Goal: Complete application form

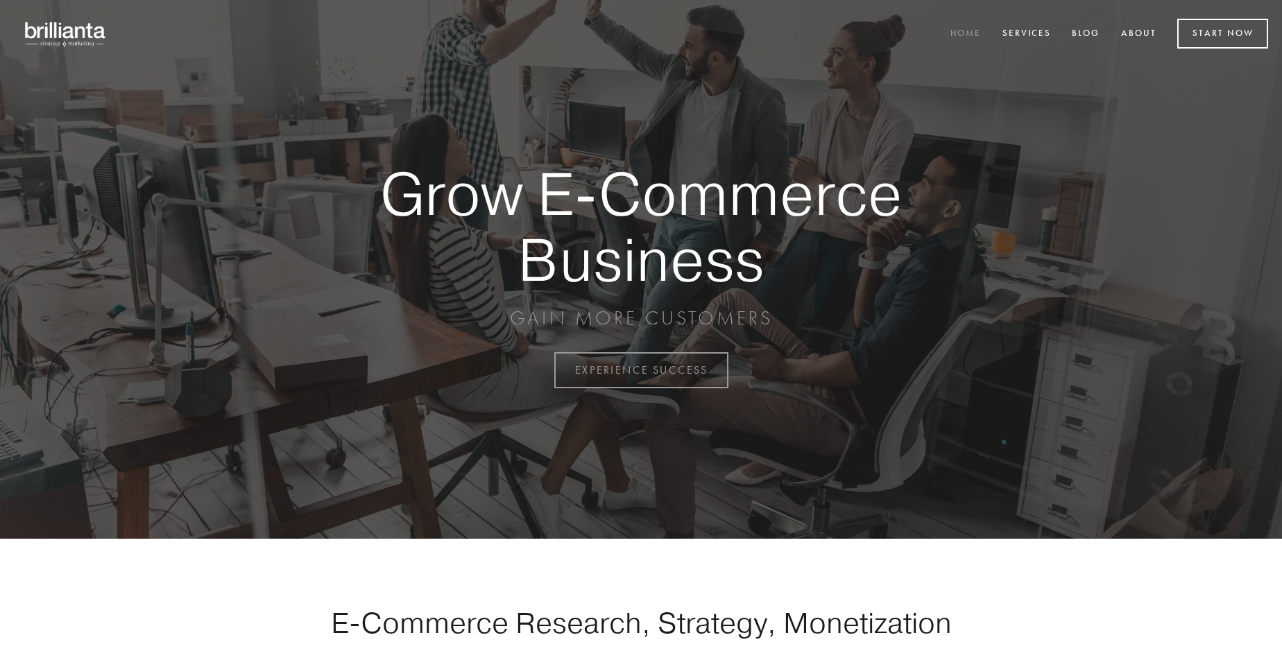
scroll to position [3637, 0]
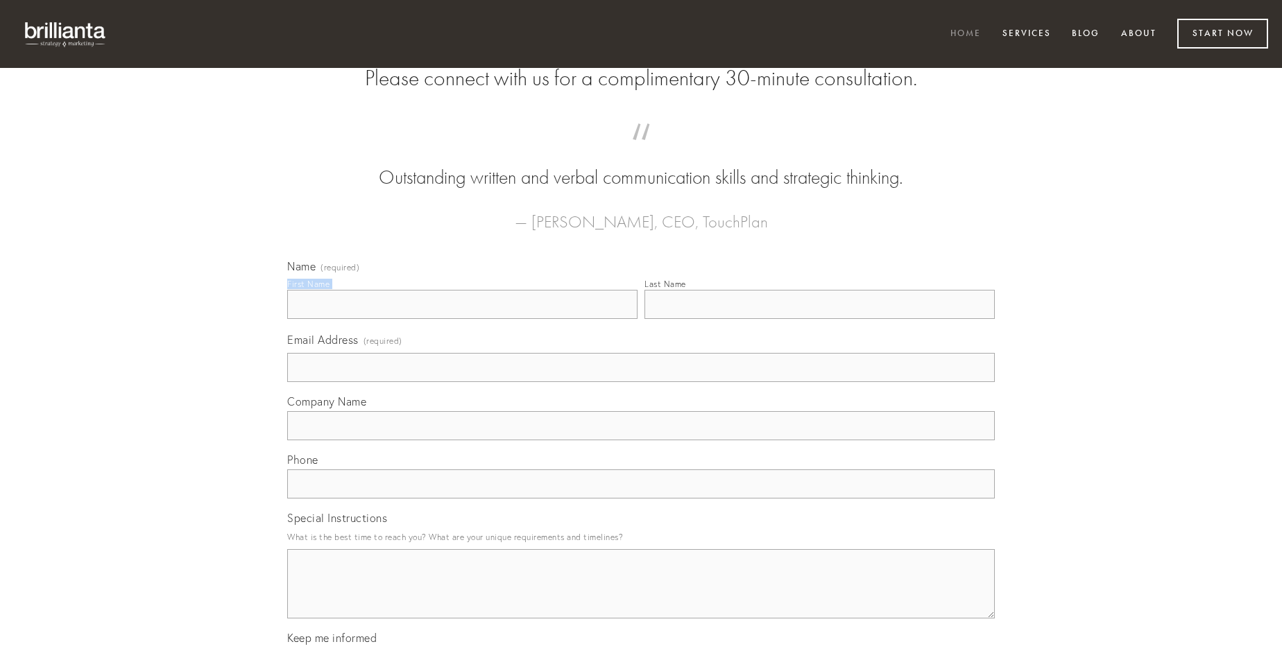
type input "[PERSON_NAME]"
click at [819, 319] on input "Last Name" at bounding box center [820, 304] width 350 height 29
type input "[PERSON_NAME]"
click at [641, 382] on input "Email Address (required)" at bounding box center [641, 367] width 708 height 29
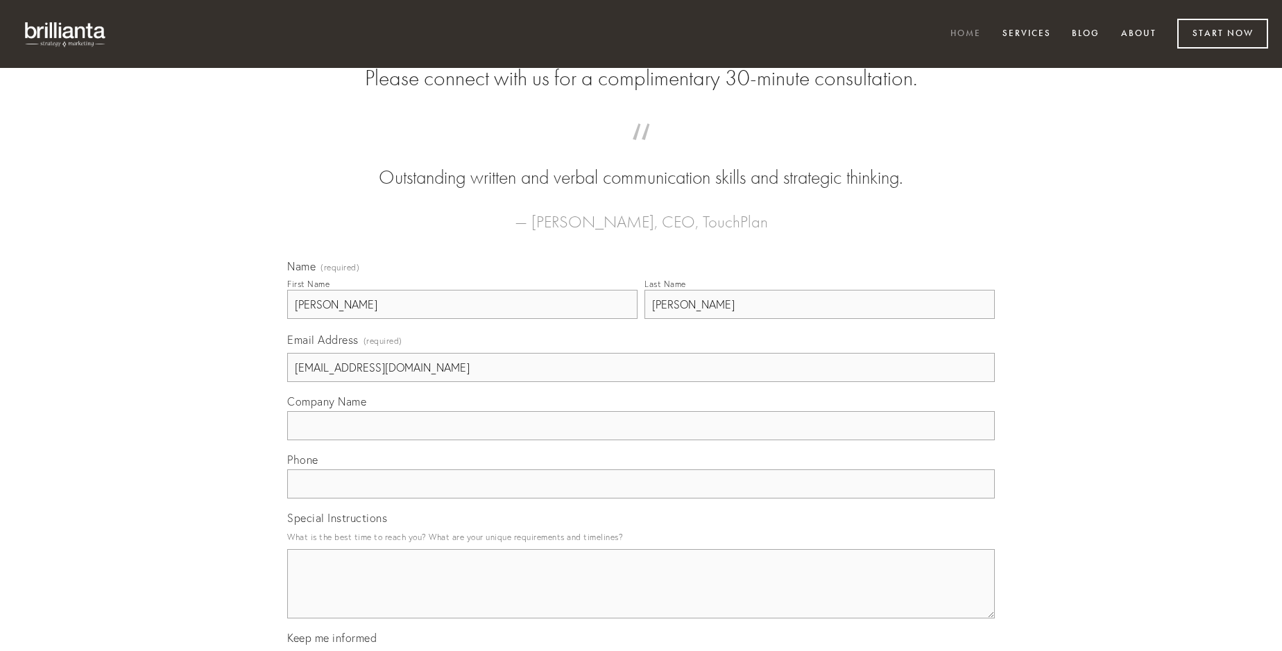
type input "[EMAIL_ADDRESS][DOMAIN_NAME]"
click at [641, 441] on input "Company Name" at bounding box center [641, 425] width 708 height 29
type input "argumentum"
click at [641, 499] on input "text" at bounding box center [641, 484] width 708 height 29
click at [641, 597] on textarea "Special Instructions" at bounding box center [641, 583] width 708 height 69
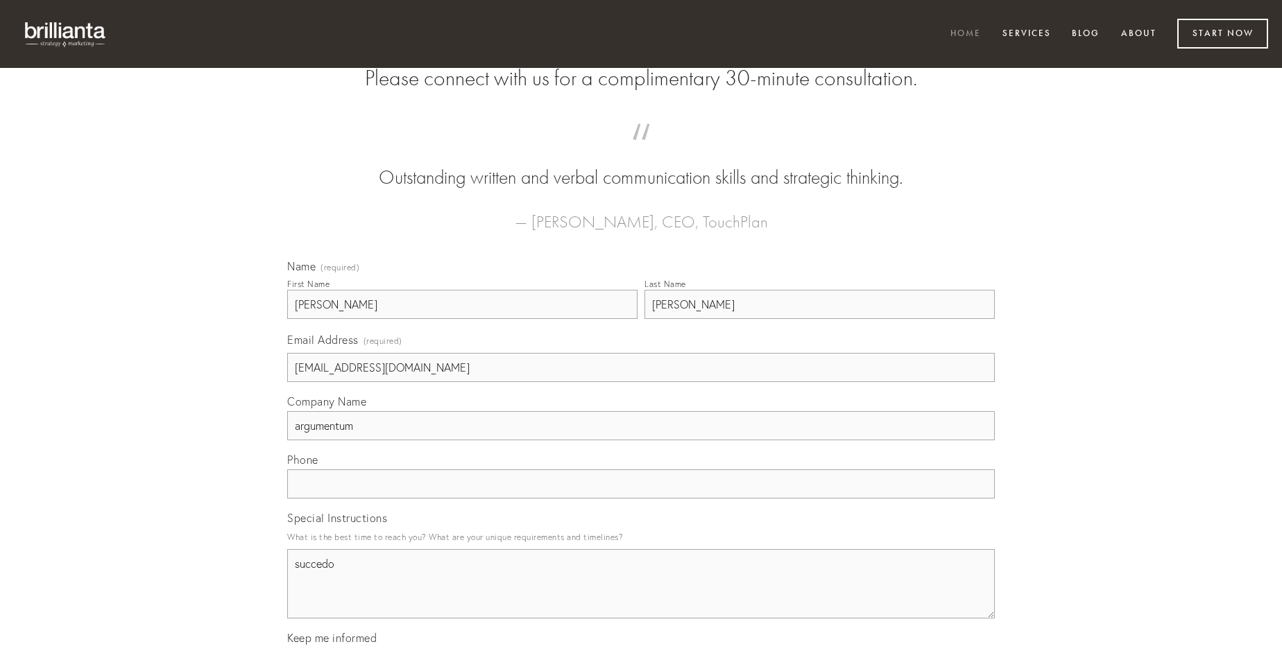
type textarea "succedo"
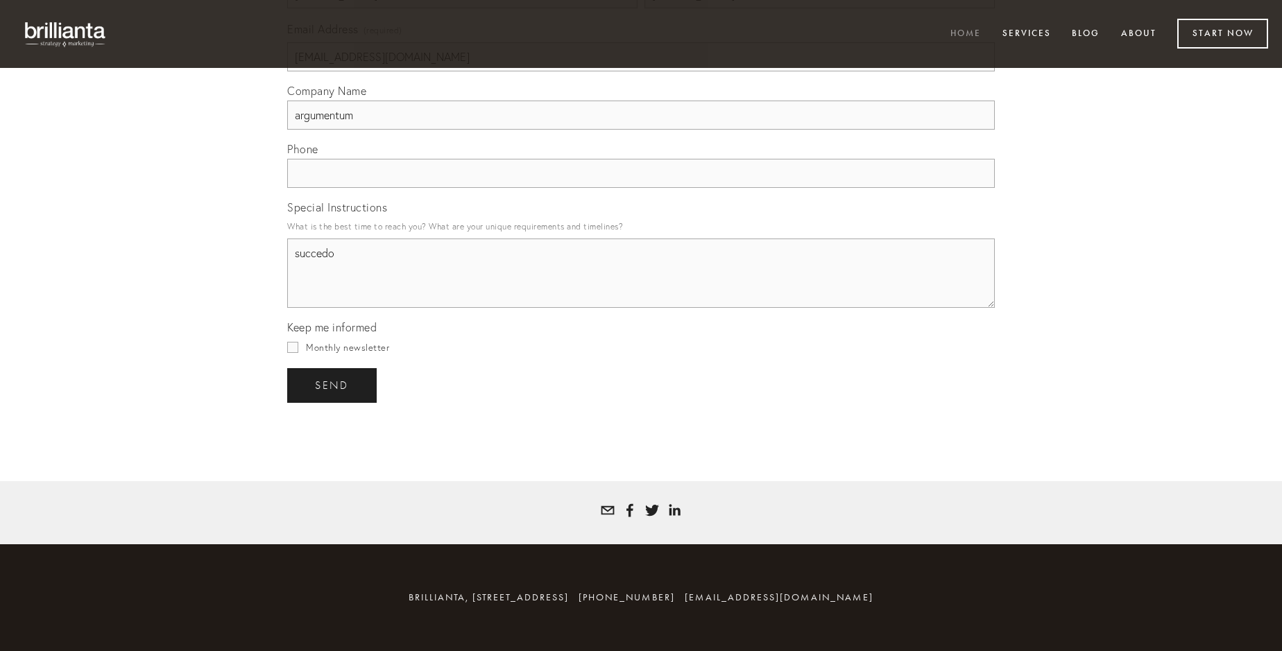
click at [333, 385] on span "send" at bounding box center [332, 386] width 34 height 12
